Goal: Find specific page/section: Find specific page/section

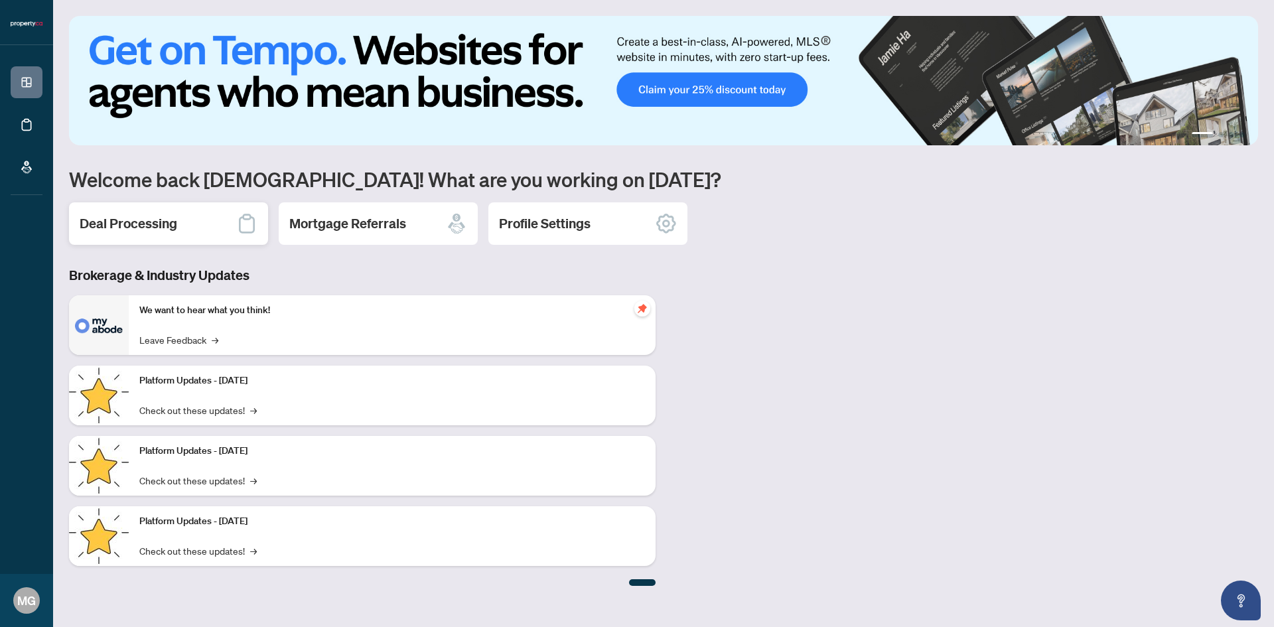
click at [143, 225] on h2 "Deal Processing" at bounding box center [129, 223] width 98 height 19
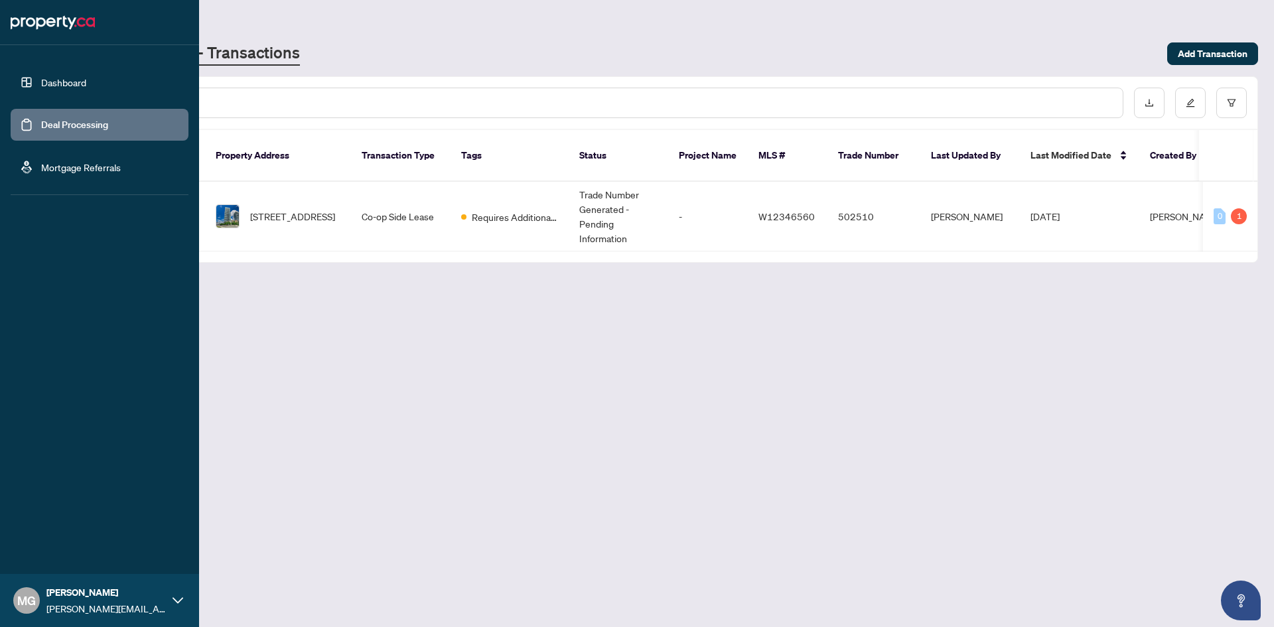
click at [66, 84] on link "Dashboard" at bounding box center [63, 82] width 45 height 12
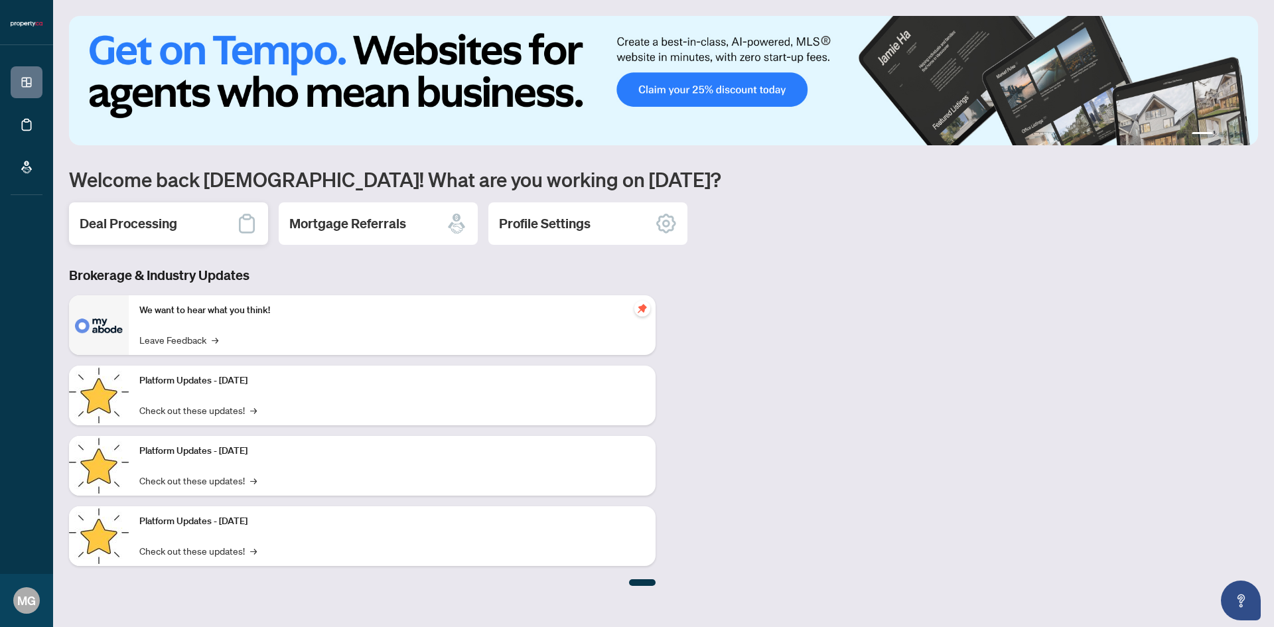
click at [133, 223] on h2 "Deal Processing" at bounding box center [129, 223] width 98 height 19
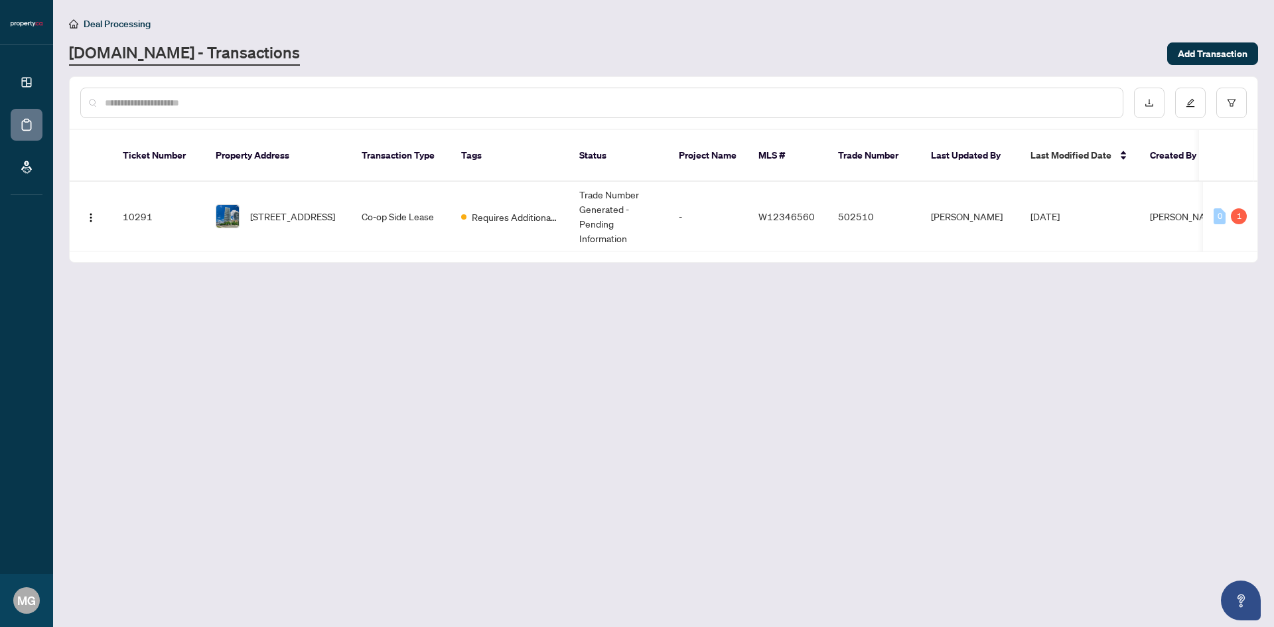
click at [230, 102] on input "text" at bounding box center [609, 103] width 1008 height 15
